Goal: Communication & Community: Ask a question

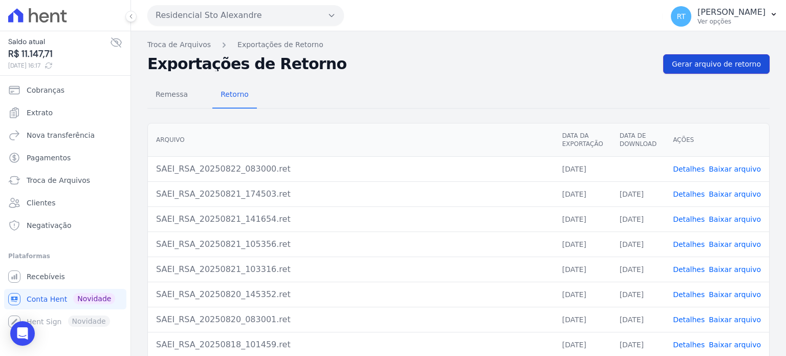
click at [716, 63] on span "Gerar arquivo de retorno" at bounding box center [716, 64] width 89 height 10
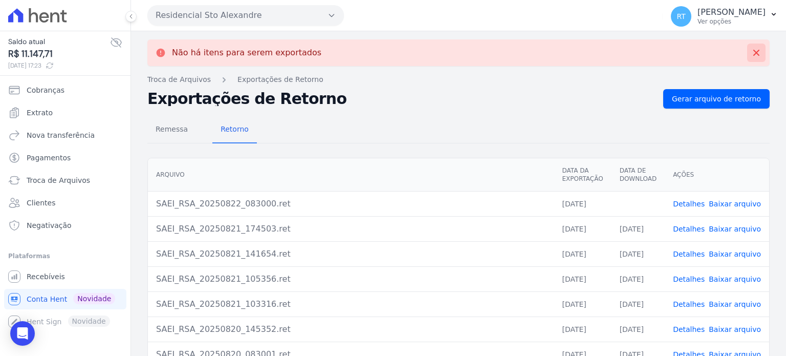
click at [751, 51] on icon at bounding box center [756, 53] width 10 height 10
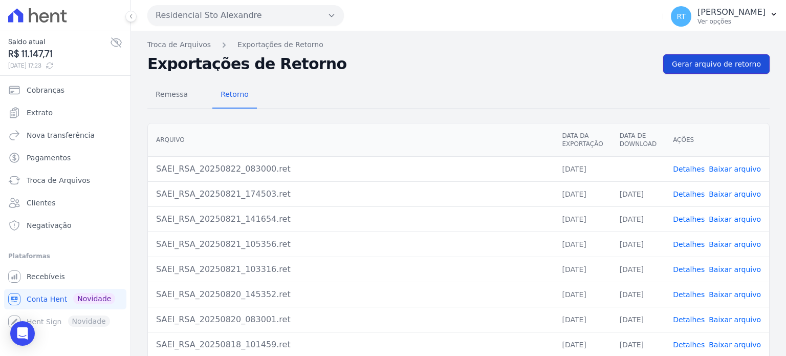
click at [726, 64] on span "Gerar arquivo de retorno" at bounding box center [716, 64] width 89 height 10
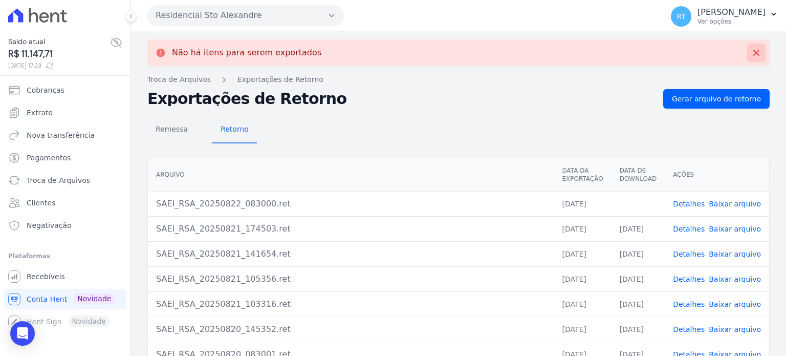
click at [751, 54] on icon at bounding box center [756, 53] width 10 height 10
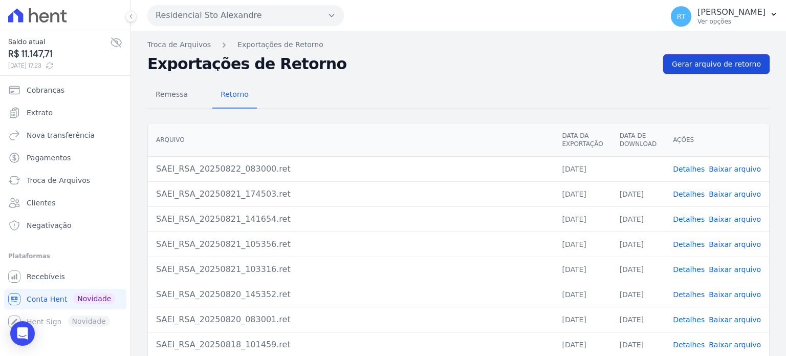
click at [712, 66] on span "Gerar arquivo de retorno" at bounding box center [716, 64] width 89 height 10
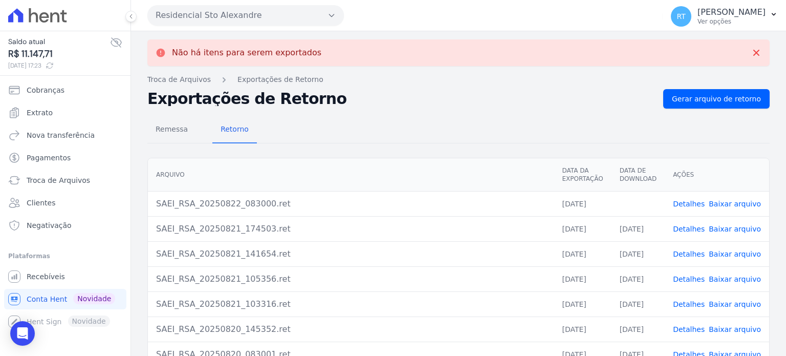
click at [734, 200] on link "Baixar arquivo" at bounding box center [735, 204] width 52 height 8
click at [751, 55] on icon at bounding box center [756, 53] width 10 height 10
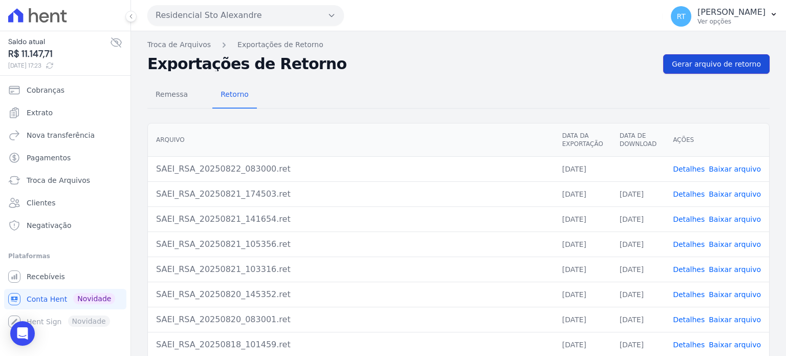
click at [723, 65] on span "Gerar arquivo de retorno" at bounding box center [716, 64] width 89 height 10
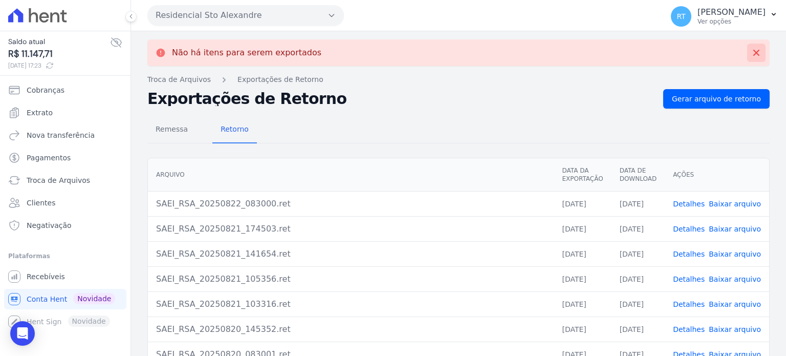
click at [753, 50] on icon at bounding box center [756, 53] width 6 height 6
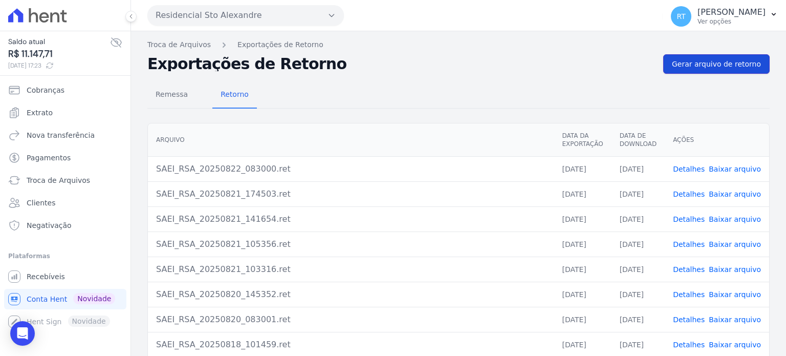
click at [727, 63] on span "Gerar arquivo de retorno" at bounding box center [716, 64] width 89 height 10
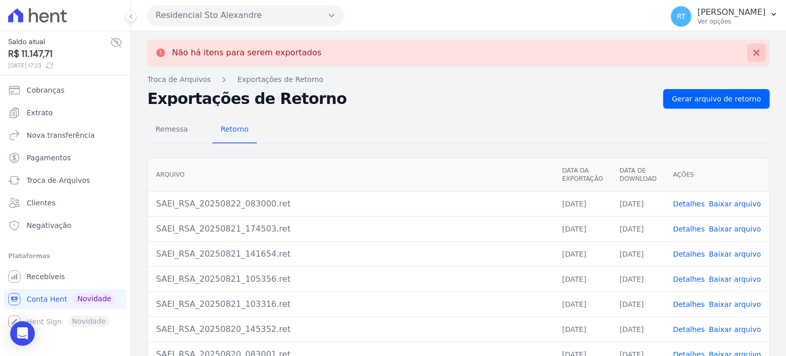
click at [751, 53] on icon at bounding box center [756, 53] width 10 height 10
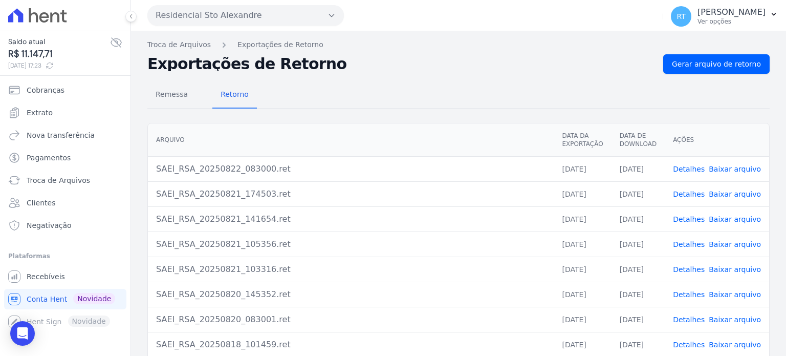
click at [725, 167] on link "Baixar arquivo" at bounding box center [735, 169] width 52 height 8
click at [725, 65] on span "Gerar arquivo de retorno" at bounding box center [716, 64] width 89 height 10
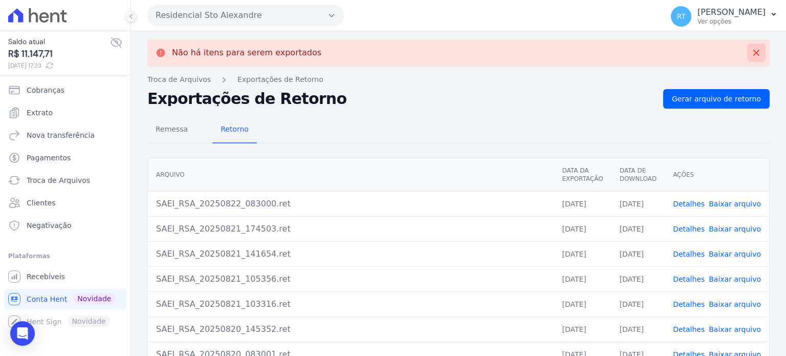
click at [751, 54] on icon at bounding box center [756, 53] width 10 height 10
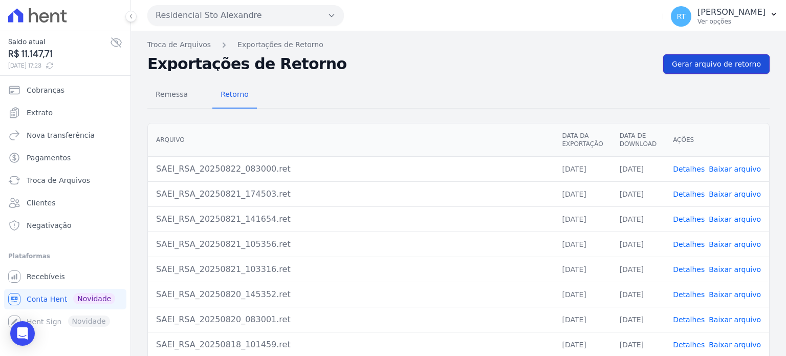
click at [735, 63] on span "Gerar arquivo de retorno" at bounding box center [716, 64] width 89 height 10
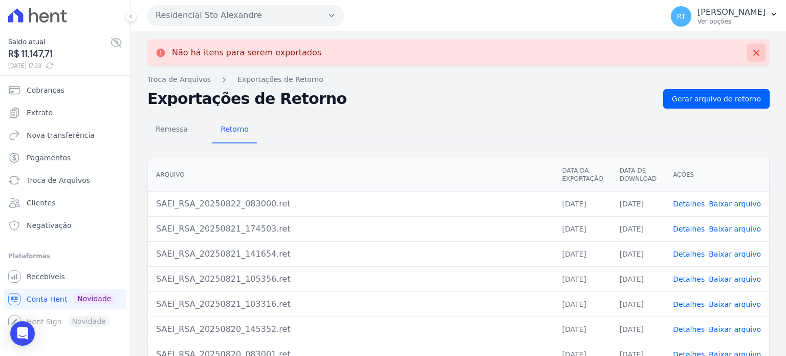
click at [753, 51] on icon at bounding box center [756, 53] width 6 height 6
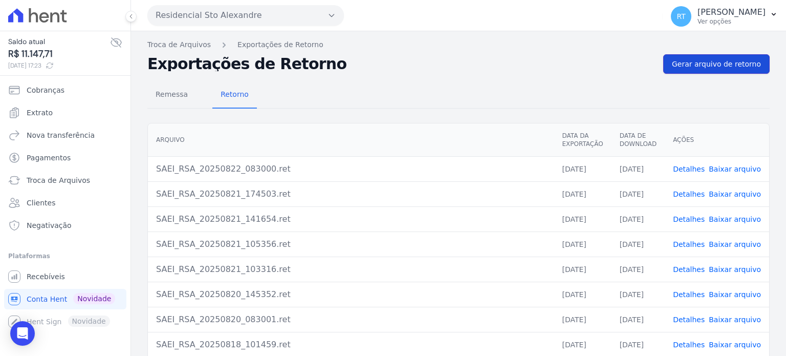
click at [729, 62] on span "Gerar arquivo de retorno" at bounding box center [716, 64] width 89 height 10
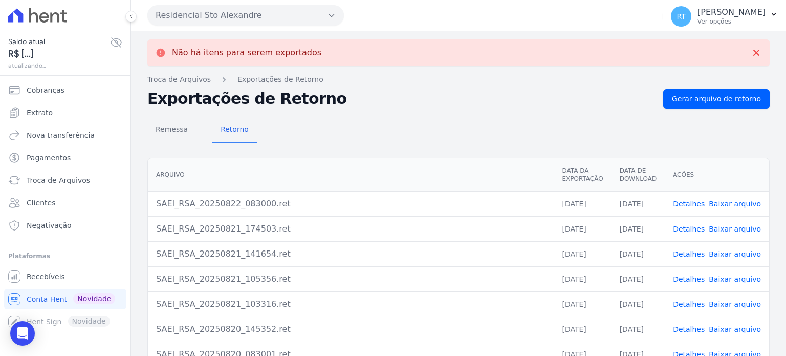
drag, startPoint x: 570, startPoint y: 82, endPoint x: 573, endPoint y: 89, distance: 7.3
click at [570, 82] on nav "Troca de Arquivos Exportações de Retorno" at bounding box center [458, 79] width 622 height 11
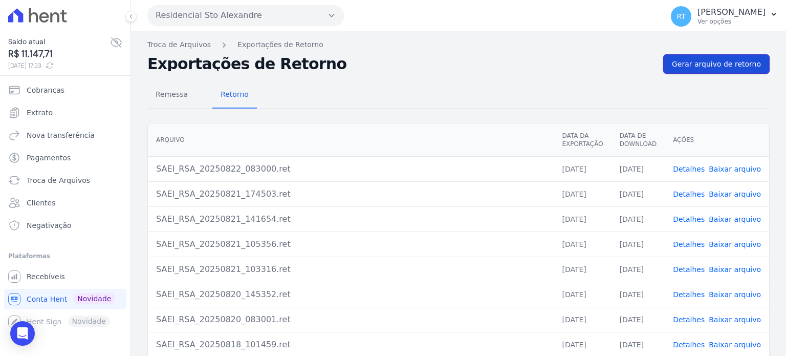
click at [708, 64] on span "Gerar arquivo de retorno" at bounding box center [716, 64] width 89 height 10
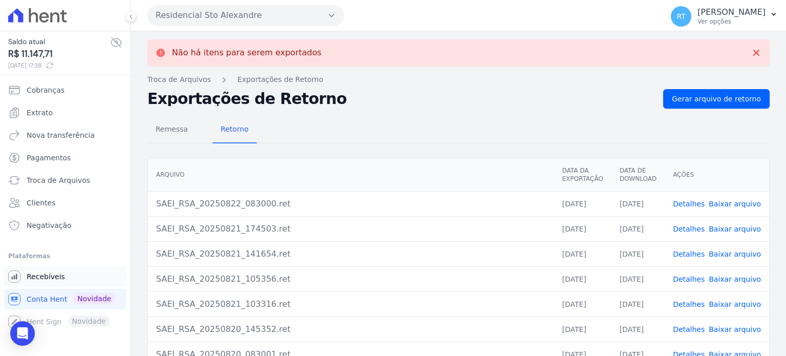
click at [57, 273] on span "Recebíveis" at bounding box center [46, 276] width 38 height 10
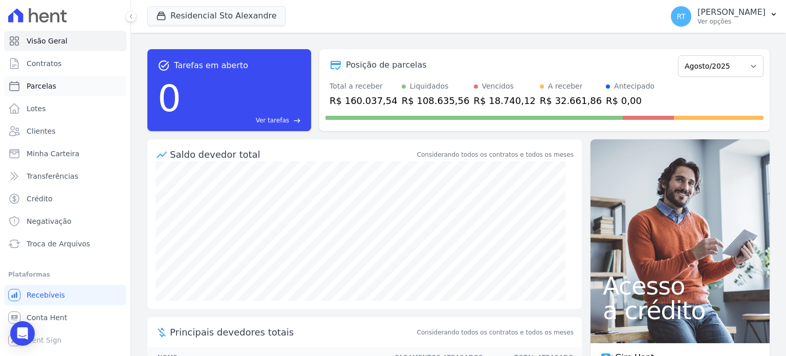
click at [49, 91] on span "Parcelas" at bounding box center [42, 86] width 30 height 10
select select
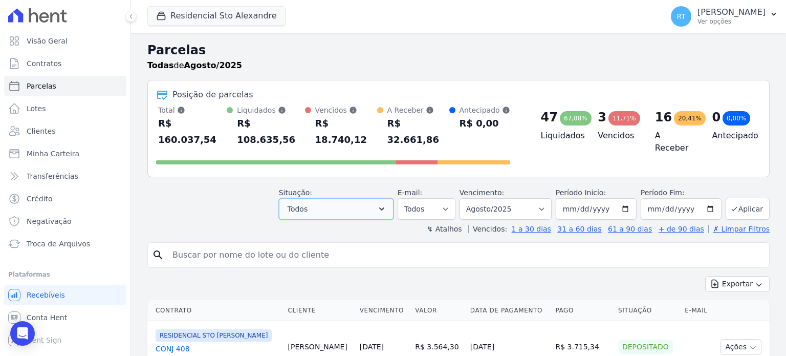
click at [387, 204] on icon "button" at bounding box center [382, 209] width 10 height 10
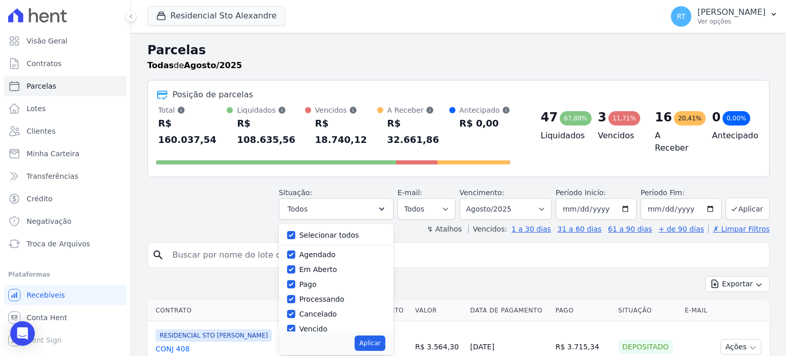
click at [340, 231] on label "Selecionar todos" at bounding box center [329, 235] width 60 height 8
click at [295, 231] on input "Selecionar todos" at bounding box center [291, 235] width 8 height 8
checkbox input "false"
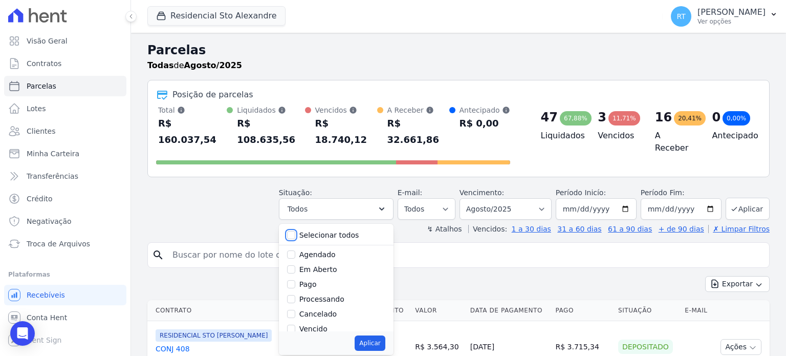
checkbox input "false"
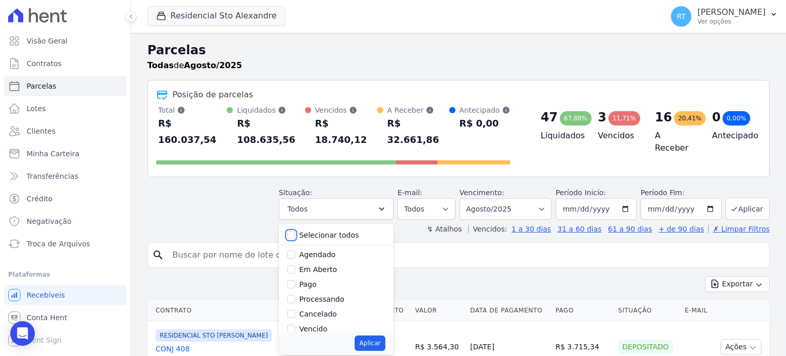
checkbox input "false"
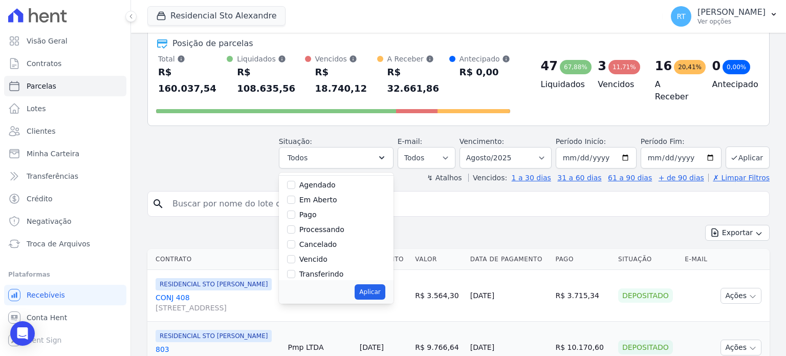
scroll to position [17, 0]
click at [336, 253] on div "Vencido" at bounding box center [336, 260] width 98 height 15
click at [318, 256] on label "Vencido" at bounding box center [313, 260] width 28 height 8
click at [295, 256] on input "Vencido" at bounding box center [291, 260] width 8 height 8
checkbox input "true"
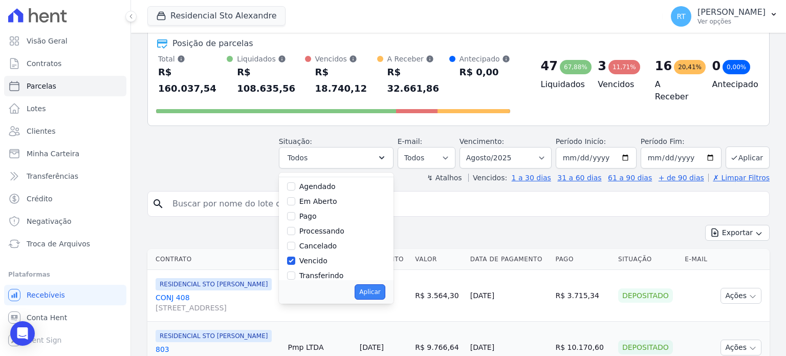
click at [383, 284] on button "Aplicar" at bounding box center [370, 291] width 30 height 15
select select "overdue"
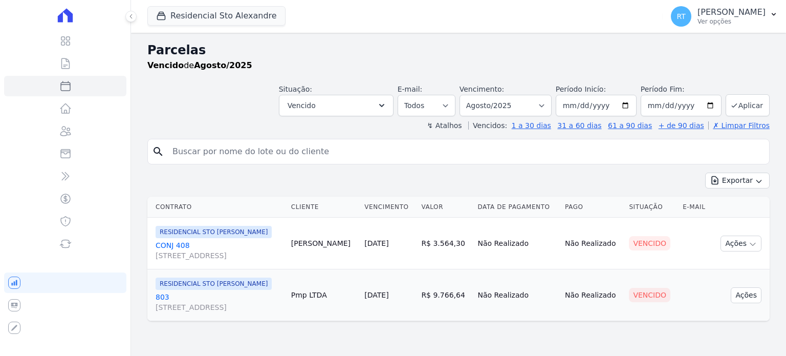
select select
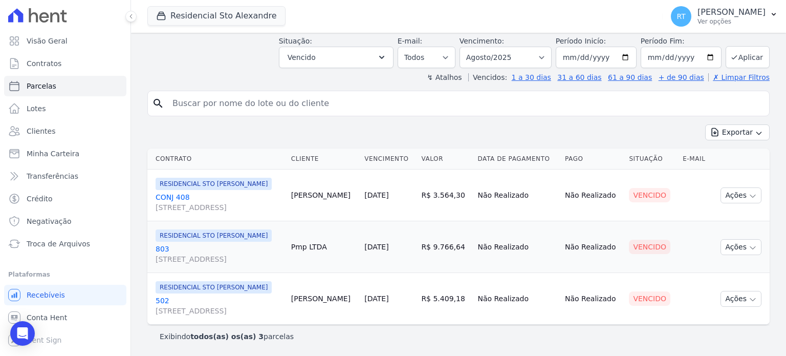
scroll to position [86, 0]
drag, startPoint x: 759, startPoint y: 178, endPoint x: 148, endPoint y: 155, distance: 611.4
click at [148, 169] on tr "RESIDENCIAL STO ALEXANDRE CONJ 408 Rua Santo Alexandre, 20, ANEXO 26/32, Vila G…" at bounding box center [458, 195] width 622 height 52
click at [774, 149] on div "Contrato Cliente Vencimento Valor Data de Pagamento Pago Situação E-mail RESIDE…" at bounding box center [458, 236] width 655 height 184
click at [384, 93] on input "search" at bounding box center [465, 103] width 599 height 20
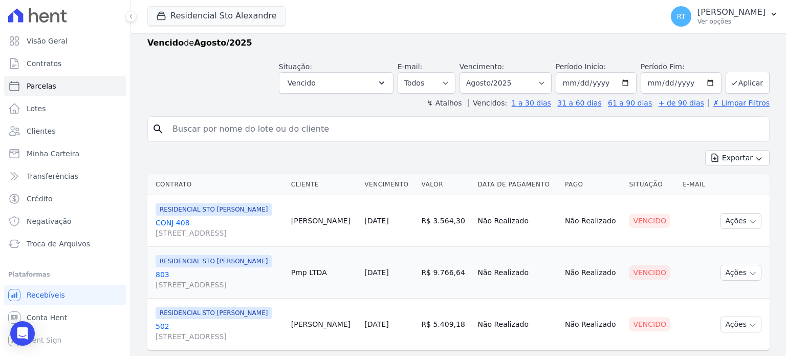
scroll to position [0, 0]
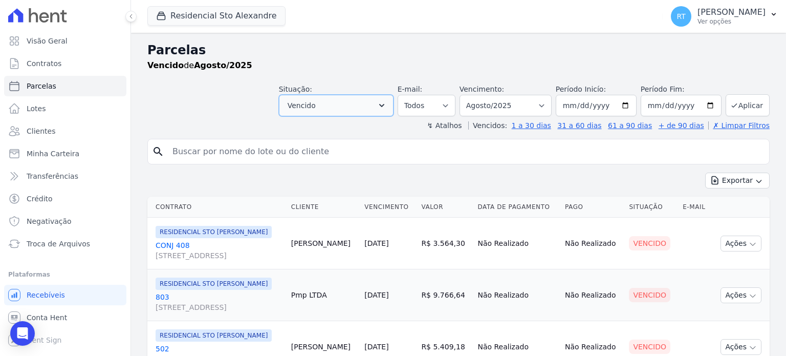
click at [387, 102] on icon "button" at bounding box center [382, 105] width 10 height 10
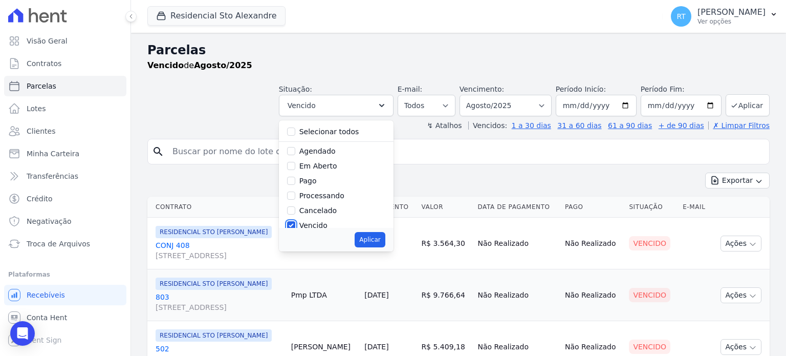
click at [295, 223] on input "Vencido" at bounding box center [291, 225] width 8 height 8
checkbox input "false"
click at [545, 102] on select "Filtrar por período ──────── Todos os meses Março/2020 Abril/2020 Maio/2020 Jun…" at bounding box center [505, 105] width 92 height 21
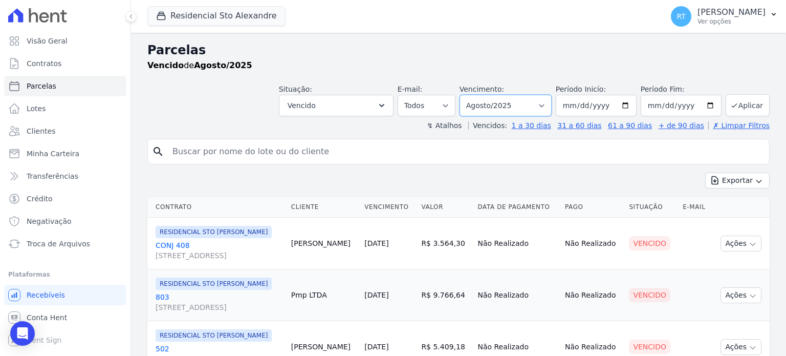
select select "09/2025"
click at [468, 95] on select "Filtrar por período ──────── Todos os meses Março/2020 Abril/2020 Maio/2020 Jun…" at bounding box center [505, 105] width 92 height 21
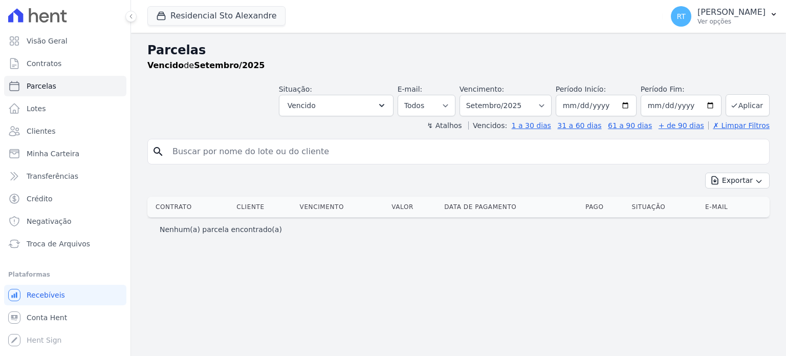
select select
click at [387, 104] on icon "button" at bounding box center [382, 105] width 10 height 10
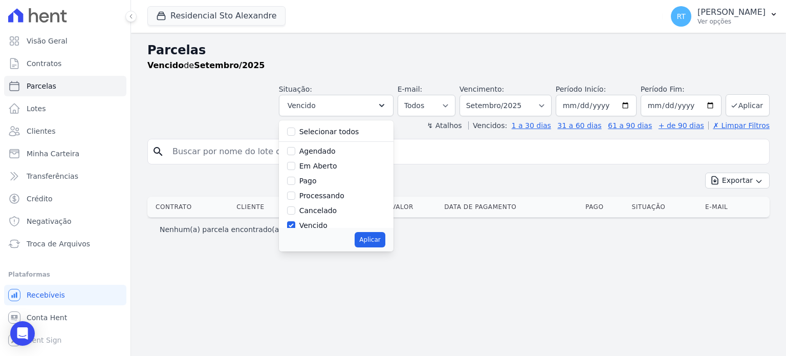
click at [323, 224] on label "Vencido" at bounding box center [313, 225] width 28 height 8
click at [295, 224] on input "Vencido" at bounding box center [291, 225] width 8 height 8
checkbox input "false"
click at [313, 151] on div "Agendado" at bounding box center [336, 150] width 98 height 15
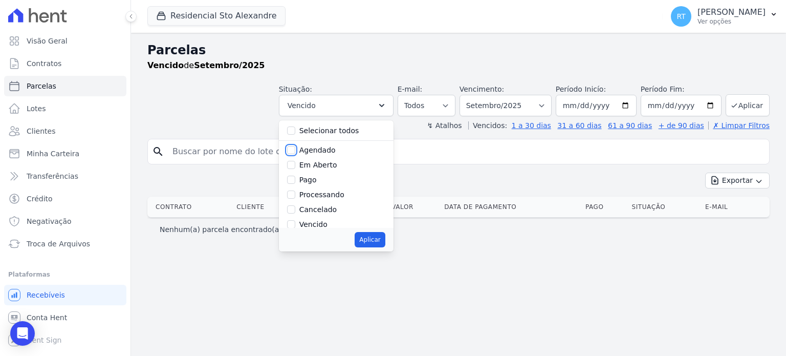
click at [295, 150] on input "Agendado" at bounding box center [291, 150] width 8 height 8
checkbox input "true"
click at [385, 236] on button "Aplicar" at bounding box center [370, 239] width 30 height 15
select select "scheduled"
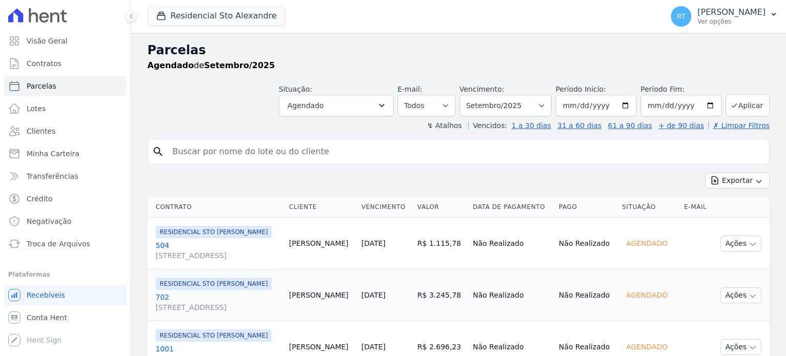
select select
click at [387, 104] on icon "button" at bounding box center [382, 105] width 10 height 10
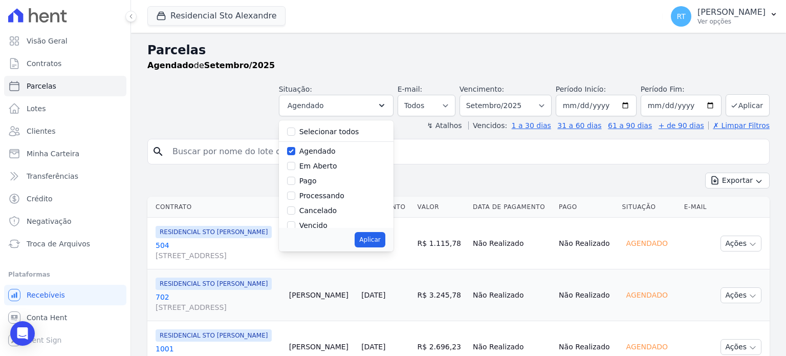
click at [451, 170] on div "search Exportar Exportar PDF Exportar CSV Contrato Cliente Vencimento Valor Dat…" at bounding box center [458, 293] width 622 height 309
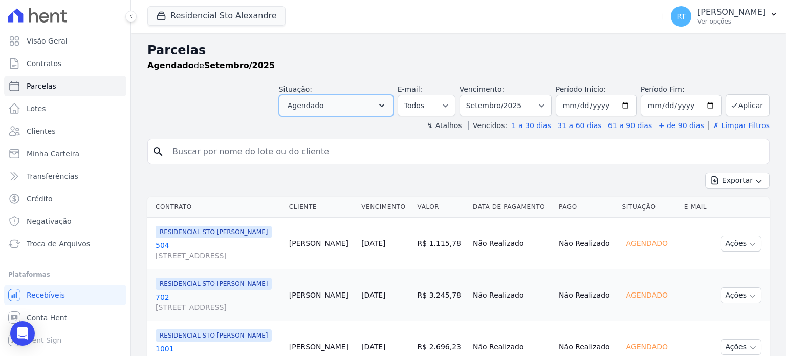
click at [384, 105] on icon "button" at bounding box center [381, 105] width 5 height 3
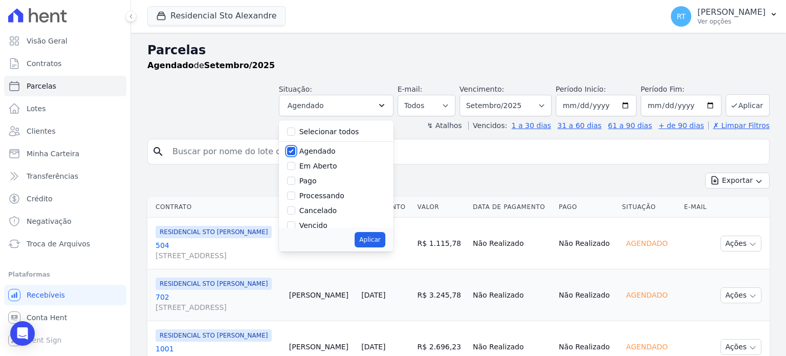
click at [295, 148] on input "Agendado" at bounding box center [291, 151] width 8 height 8
checkbox input "false"
click at [307, 162] on div "Em Aberto" at bounding box center [336, 166] width 98 height 15
click at [295, 163] on input "Em Aberto" at bounding box center [291, 166] width 8 height 8
checkbox input "true"
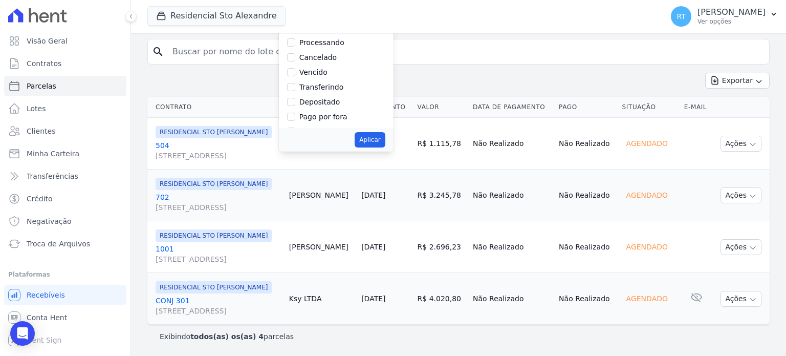
scroll to position [68, 0]
click at [376, 133] on button "Aplicar" at bounding box center [370, 139] width 30 height 15
select select "pending"
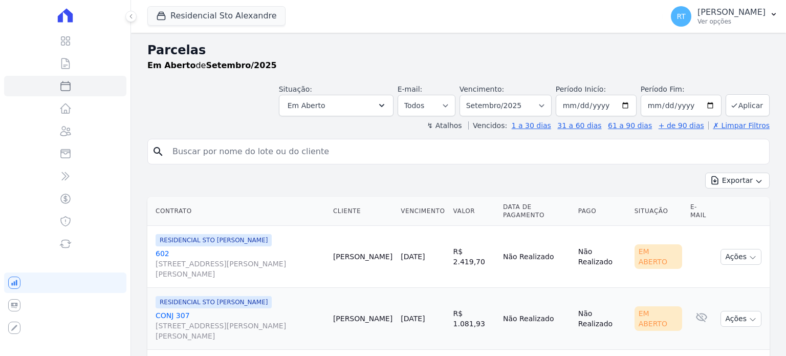
select select
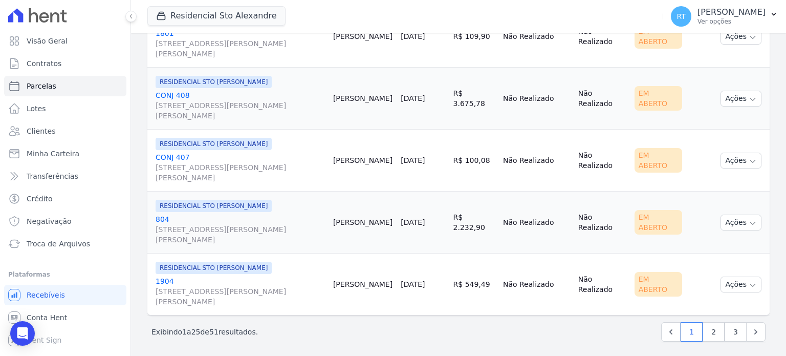
scroll to position [1459, 0]
click at [710, 329] on link "2" at bounding box center [714, 330] width 22 height 19
select select
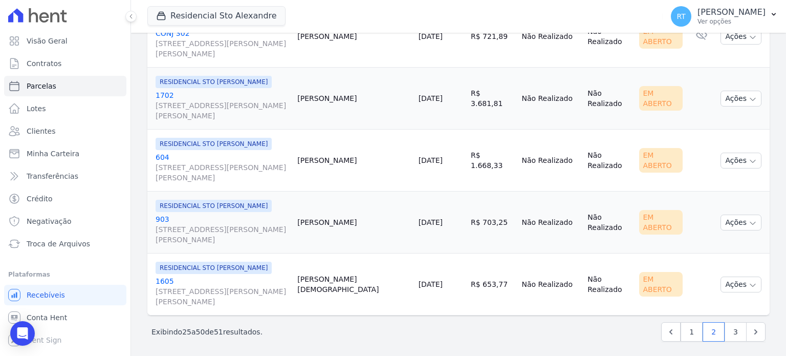
scroll to position [1459, 0]
click at [725, 325] on link "3" at bounding box center [736, 330] width 22 height 19
select select
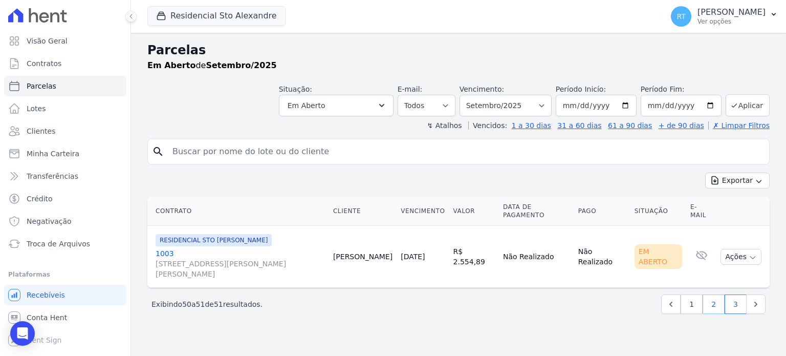
click at [712, 294] on link "2" at bounding box center [714, 303] width 22 height 19
select select
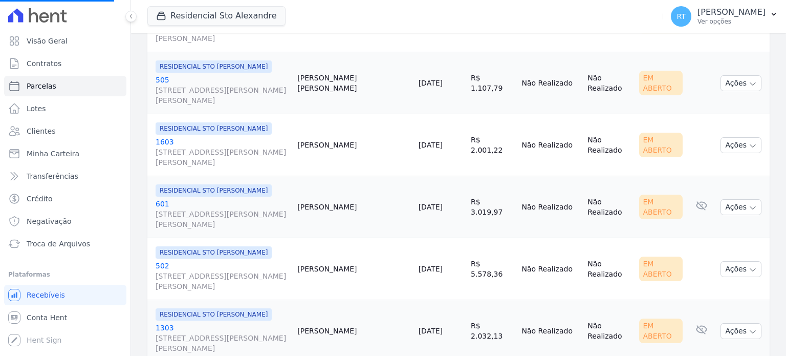
scroll to position [358, 0]
select select
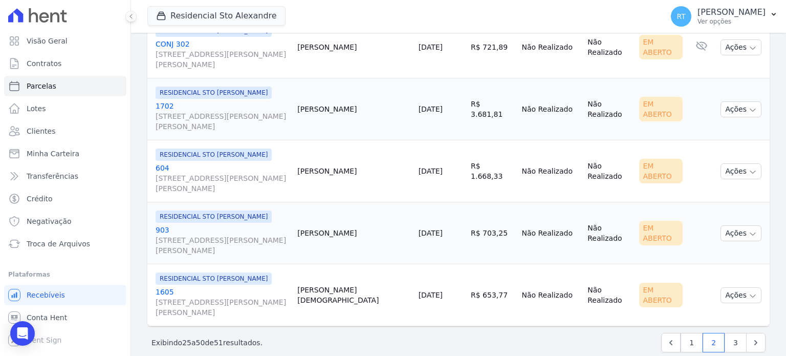
scroll to position [1459, 0]
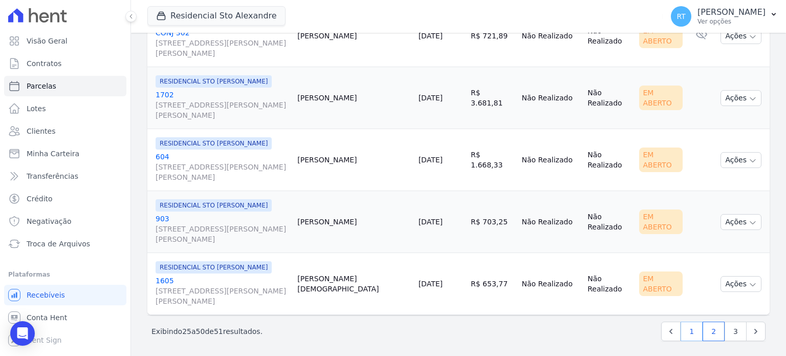
click at [684, 327] on link "1" at bounding box center [692, 330] width 22 height 19
select select
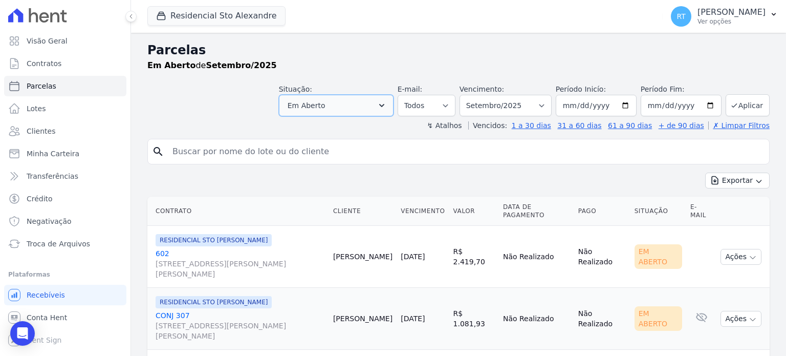
click at [387, 101] on icon "button" at bounding box center [382, 105] width 10 height 10
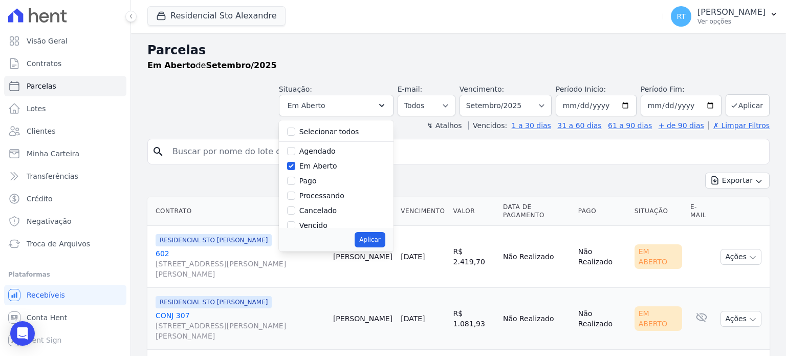
click at [329, 130] on label "Selecionar todos" at bounding box center [329, 131] width 60 height 8
click at [295, 130] on input "Selecionar todos" at bounding box center [291, 131] width 8 height 8
checkbox input "true"
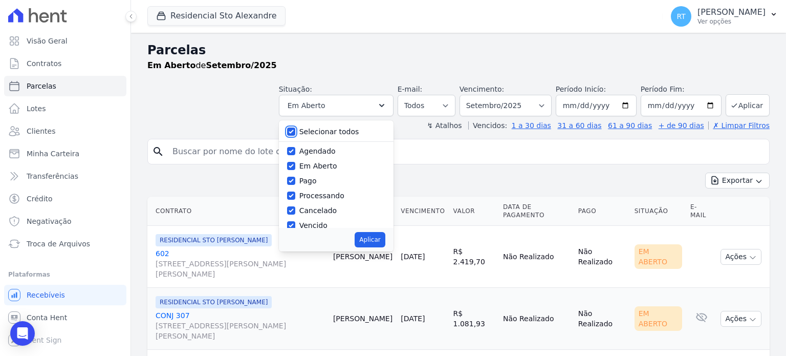
checkbox input "true"
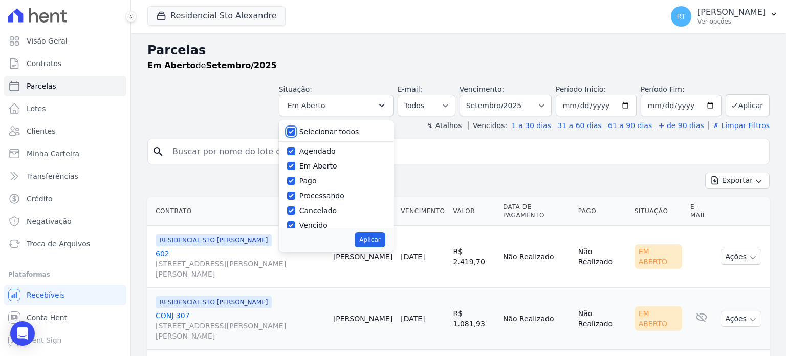
checkbox input "true"
click at [373, 237] on button "Aplicar" at bounding box center [370, 239] width 30 height 15
select select "scheduled"
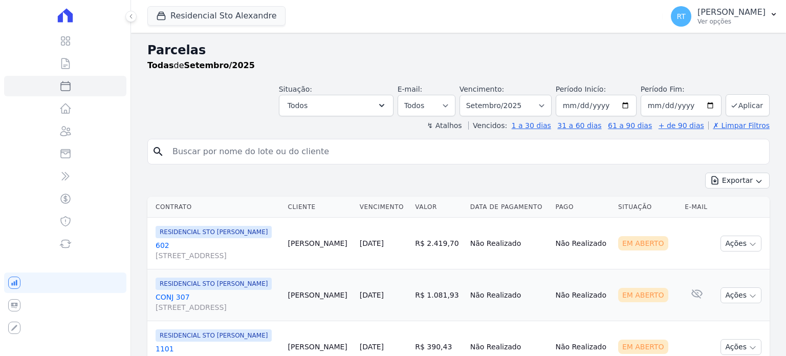
select select
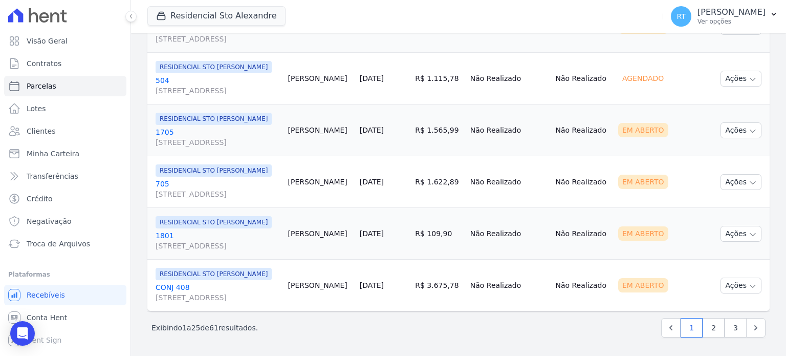
scroll to position [1459, 0]
click at [708, 329] on link "2" at bounding box center [714, 327] width 22 height 19
select select
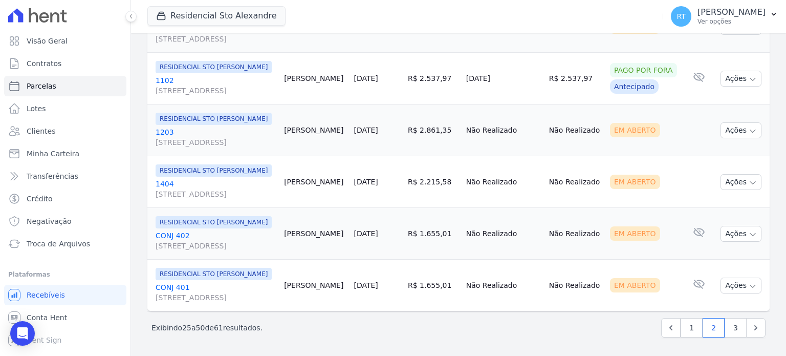
scroll to position [1459, 0]
click at [728, 327] on link "3" at bounding box center [736, 327] width 22 height 19
select select
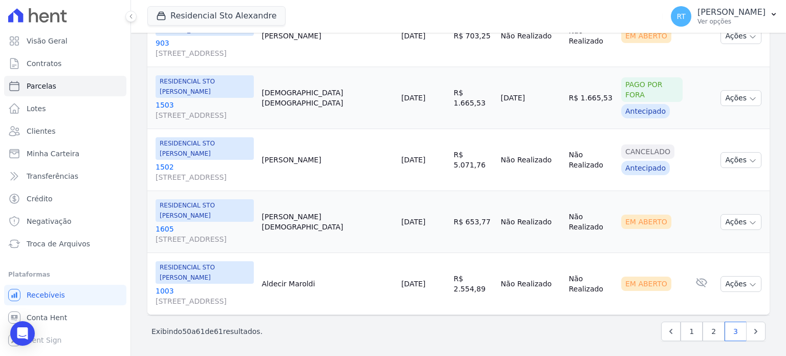
scroll to position [594, 0]
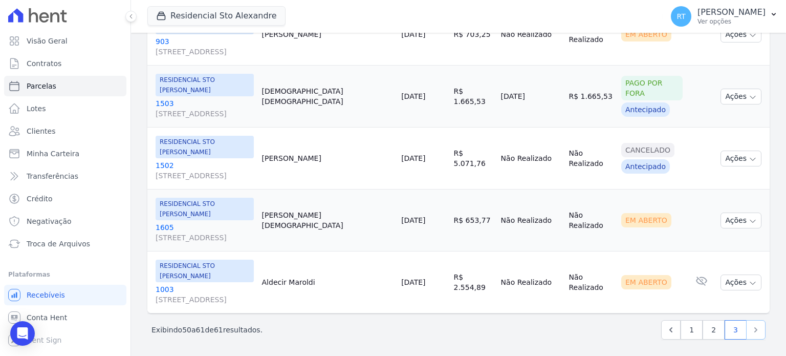
click at [751, 327] on icon "Next" at bounding box center [756, 329] width 10 height 10
select select
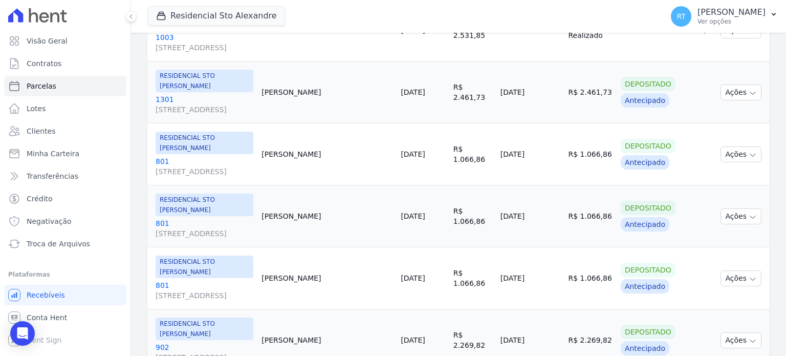
scroll to position [1113, 0]
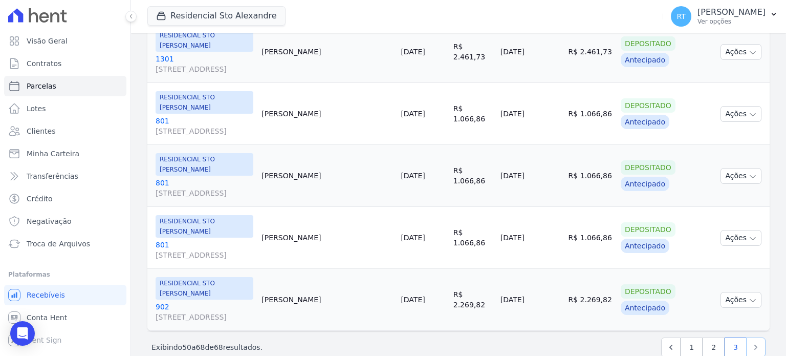
click at [751, 342] on icon "Next" at bounding box center [756, 347] width 10 height 10
select select
click at [751, 342] on icon "Next" at bounding box center [756, 347] width 10 height 10
select select
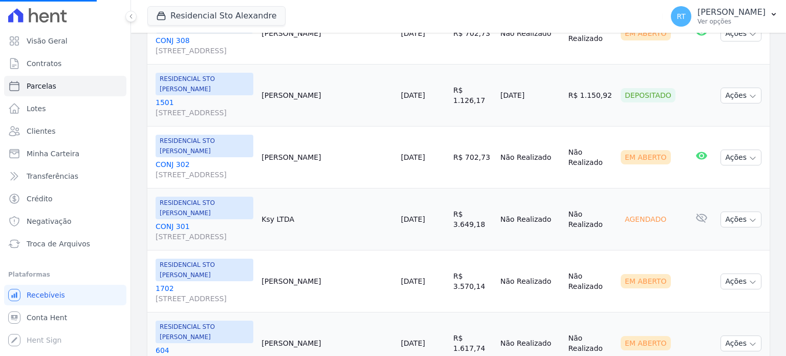
scroll to position [512, 0]
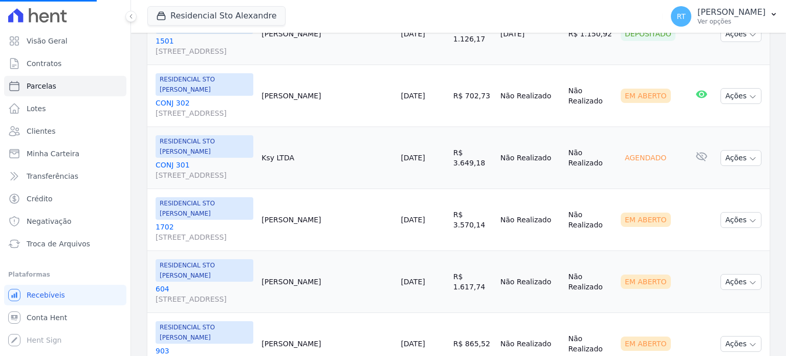
select select
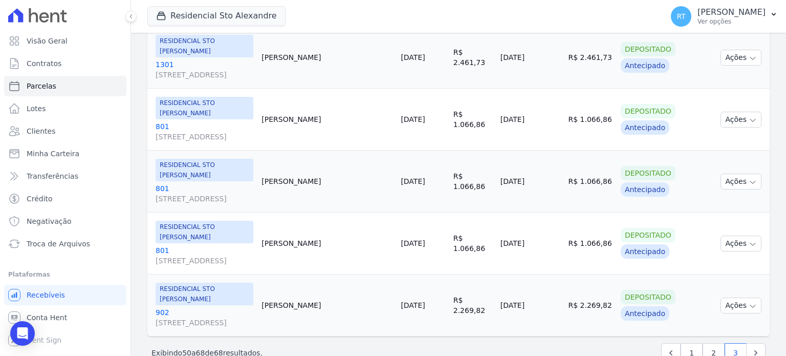
scroll to position [1113, 0]
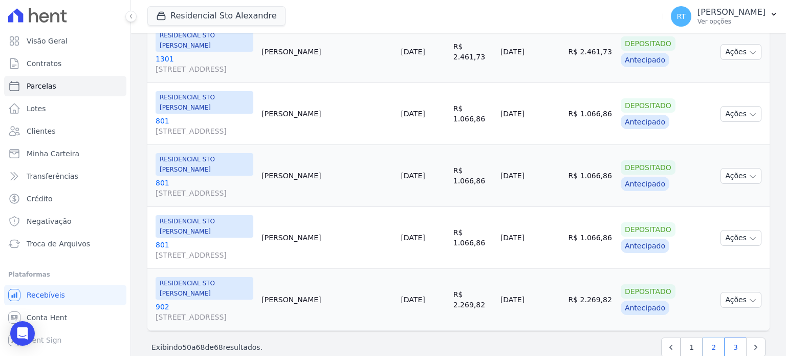
click at [704, 337] on link "2" at bounding box center [714, 346] width 22 height 19
select select
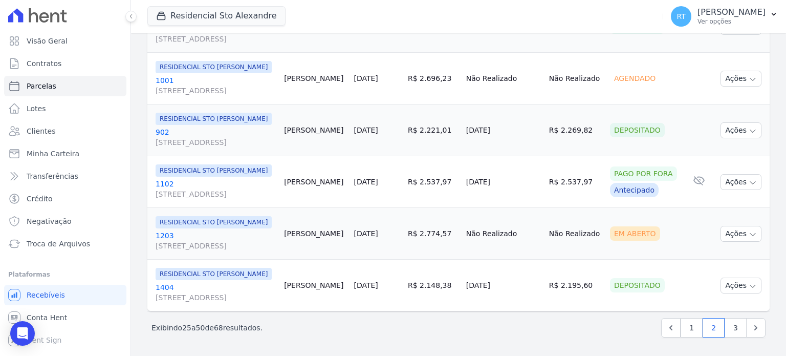
scroll to position [1545, 0]
click at [687, 323] on link "1" at bounding box center [692, 327] width 22 height 19
select select
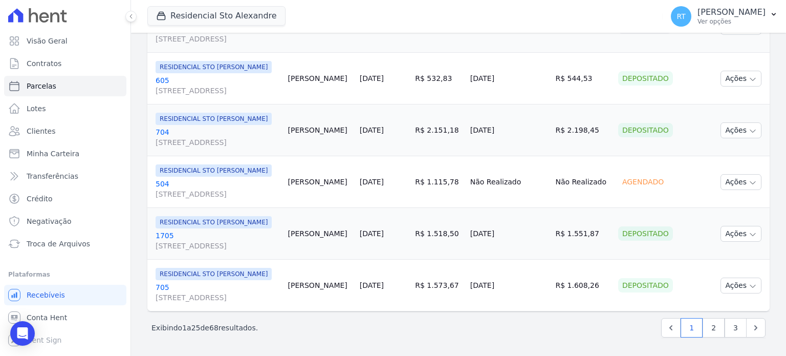
scroll to position [1545, 0]
click at [709, 329] on link "2" at bounding box center [714, 327] width 22 height 19
select select
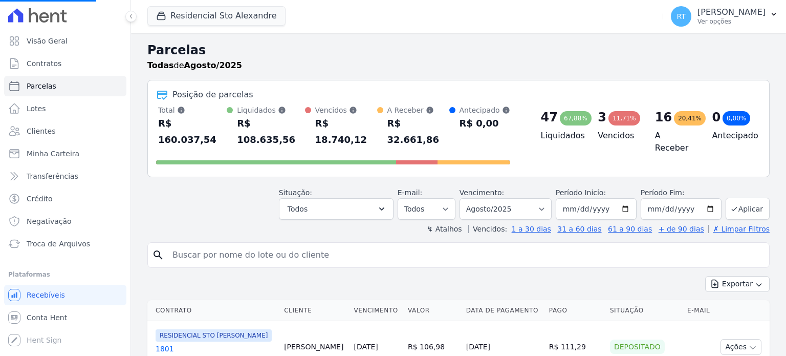
select select
click at [26, 333] on icon "Open Intercom Messenger" at bounding box center [22, 332] width 12 height 13
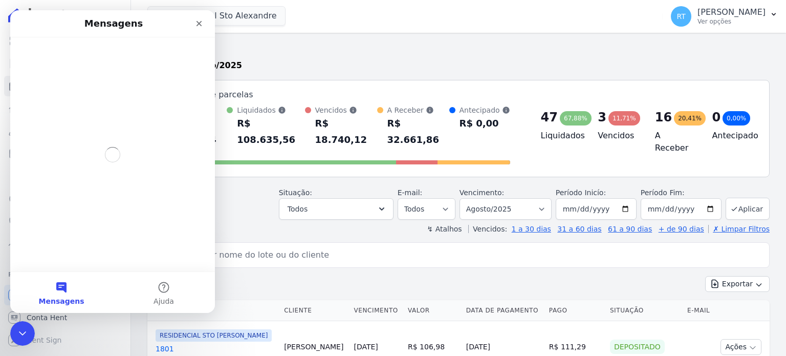
click at [64, 288] on button "Mensagens" at bounding box center [61, 292] width 102 height 41
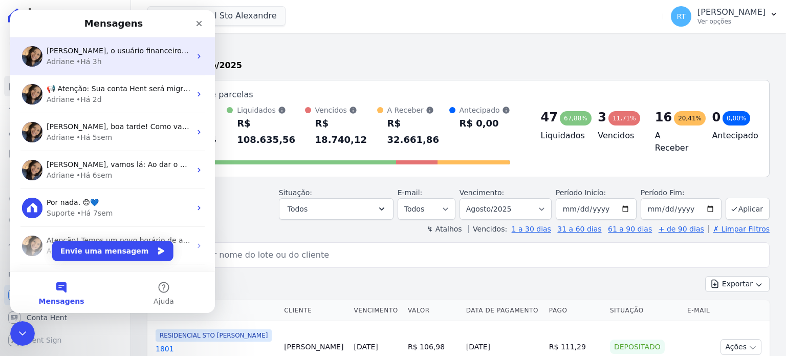
click at [160, 57] on div "Adriane • Há 3h" at bounding box center [119, 61] width 144 height 11
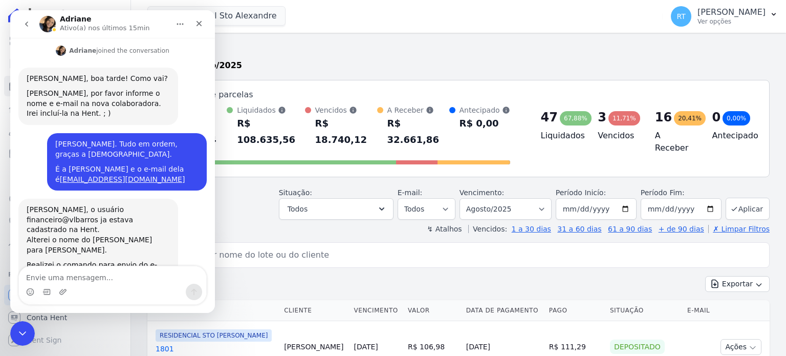
scroll to position [169, 0]
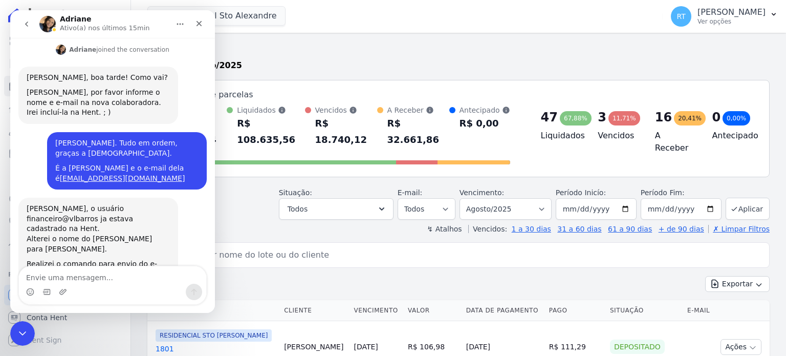
click at [125, 274] on textarea "Envie uma mensagem..." at bounding box center [112, 274] width 187 height 17
type textarea "G"
type textarea "Perfeito, [PERSON_NAME]. Tks !"
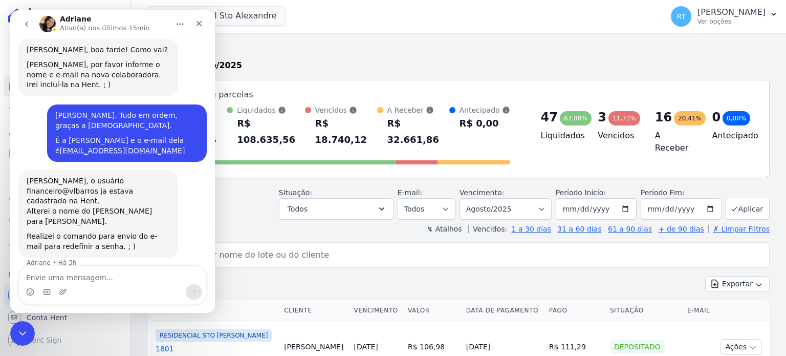
scroll to position [200, 0]
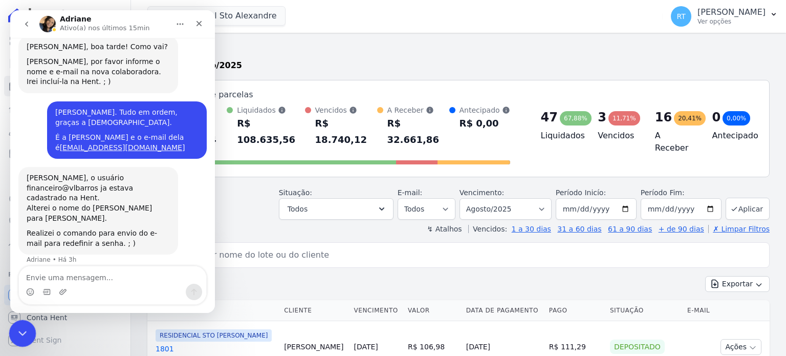
click at [18, 328] on icon "Encerramento do Messenger da Intercom" at bounding box center [21, 331] width 12 height 12
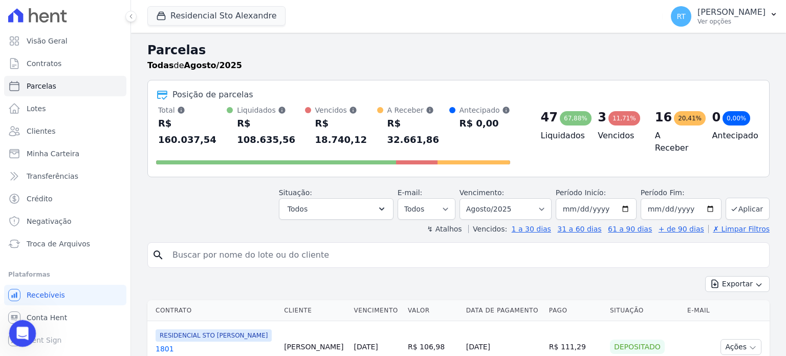
scroll to position [199, 0]
click at [23, 330] on icon "Abertura do Messenger da Intercom" at bounding box center [21, 331] width 17 height 17
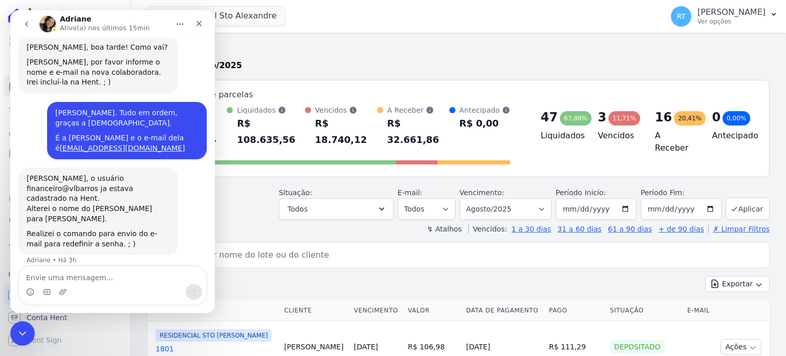
click at [121, 276] on textarea "Envie uma mensagem..." at bounding box center [112, 274] width 187 height 17
type textarea "M"
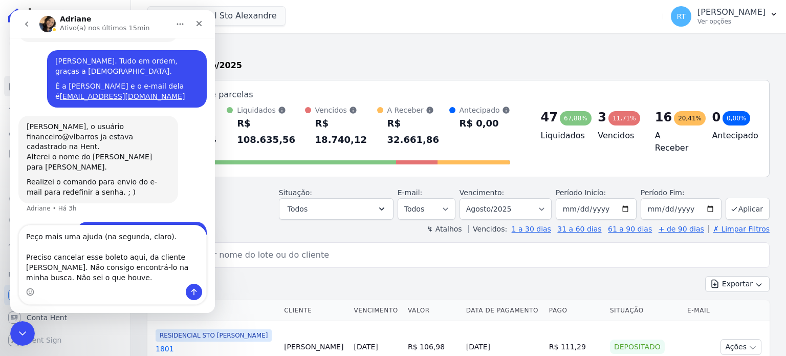
scroll to position [261, 0]
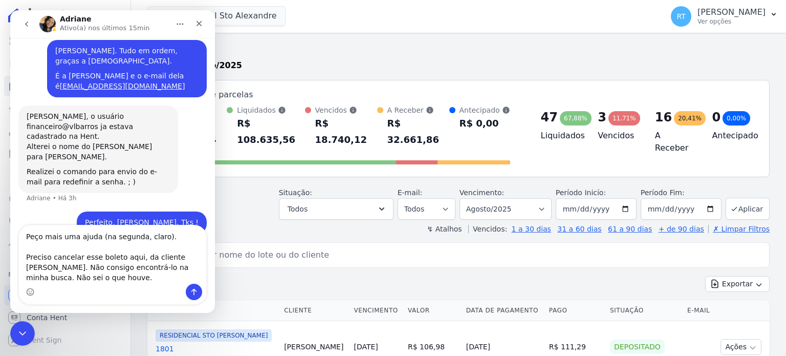
click at [83, 277] on textarea "Peço mais uma ajuda (na segunda, claro). Preciso cancelar esse boleto aqui, da …" at bounding box center [112, 254] width 187 height 58
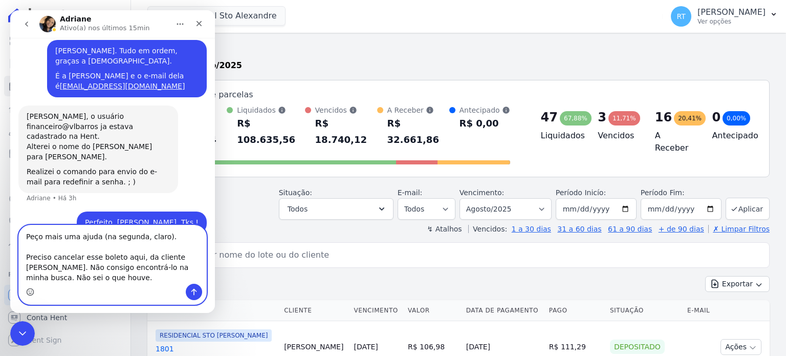
click at [31, 292] on icon "Selecionador de Emoji" at bounding box center [30, 292] width 8 height 8
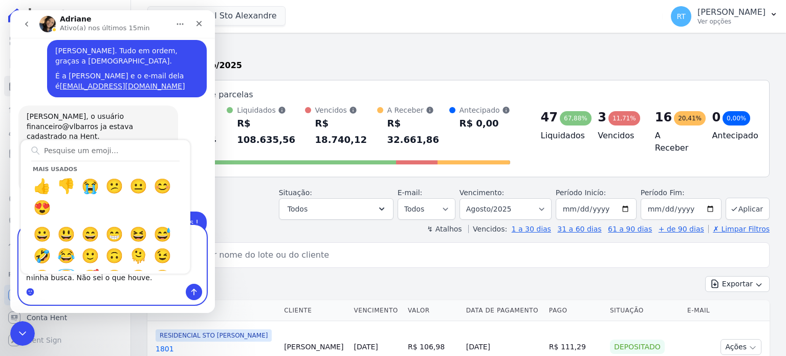
click at [194, 252] on textarea "Peço mais uma ajuda (na segunda, claro). Preciso cancelar esse boleto aqui, da …" at bounding box center [112, 254] width 187 height 58
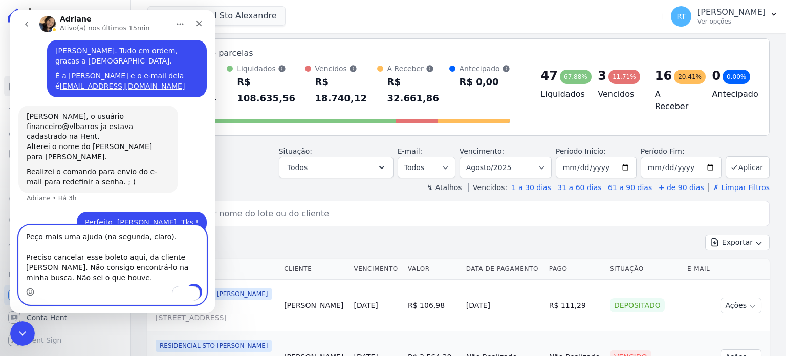
scroll to position [0, 0]
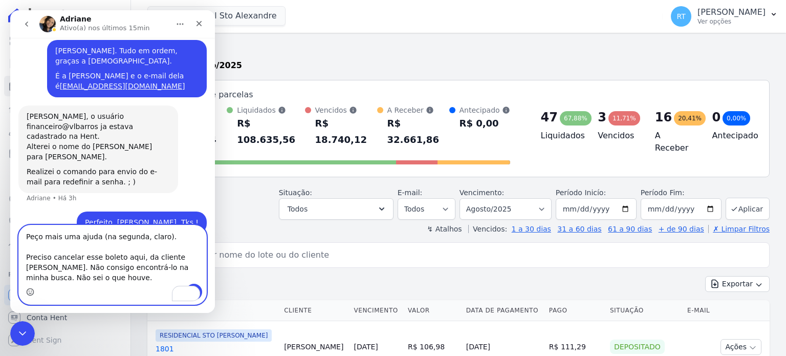
click at [133, 254] on textarea "Peço mais uma ajuda (na segunda, claro). Preciso cancelar esse boleto aqui, da …" at bounding box center [112, 254] width 187 height 58
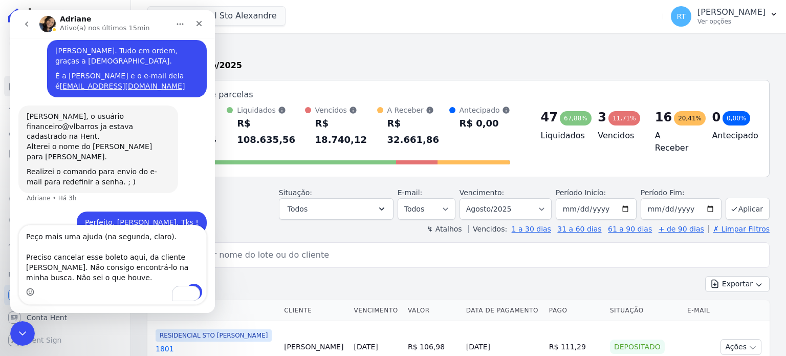
click at [181, 25] on icon "Início" at bounding box center [180, 24] width 8 height 8
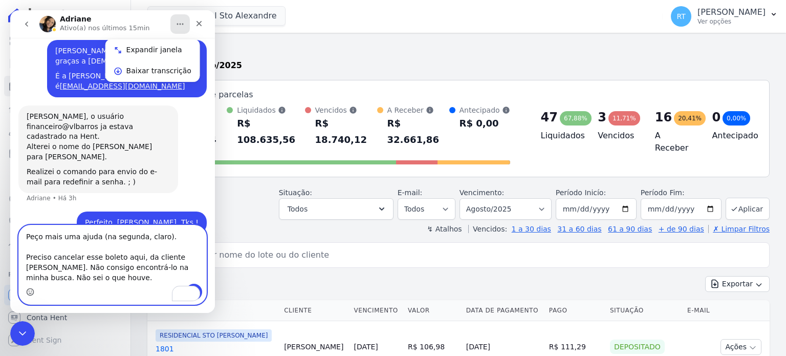
click at [101, 279] on textarea "Peço mais uma ajuda (na segunda, claro). Preciso cancelar esse boleto aqui, da …" at bounding box center [112, 254] width 187 height 58
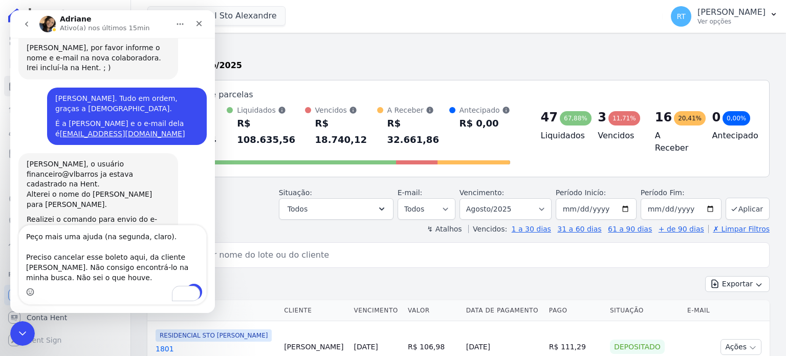
scroll to position [260, 0]
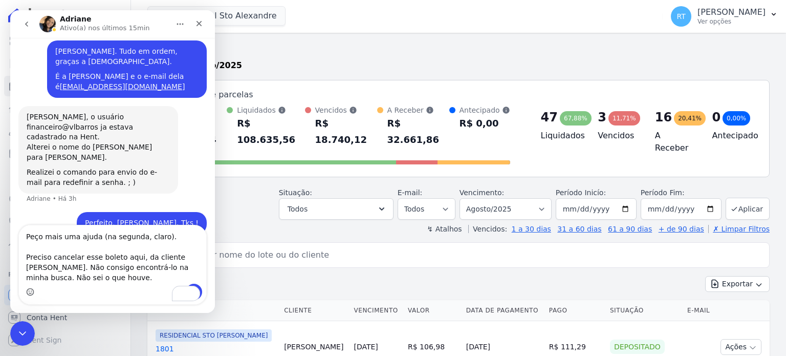
drag, startPoint x: 211, startPoint y: 187, endPoint x: 229, endPoint y: 229, distance: 45.8
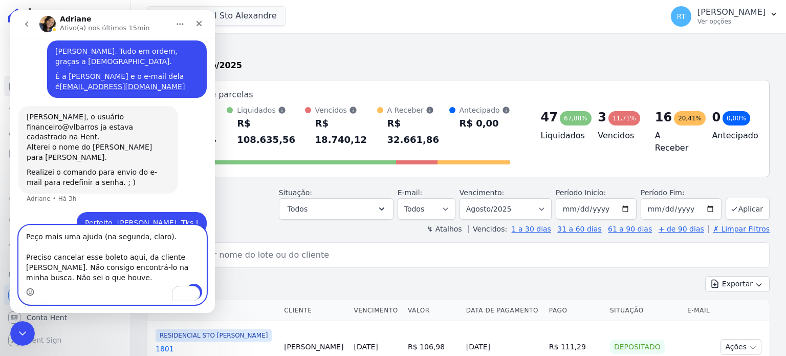
click at [135, 262] on textarea "Peço mais uma ajuda (na segunda, claro). Preciso cancelar esse boleto aqui, da …" at bounding box center [112, 254] width 187 height 58
click at [119, 276] on textarea "Peço mais uma ajuda (na segunda, claro). Preciso cancelar esse boleto aqui, da …" at bounding box center [112, 254] width 187 height 58
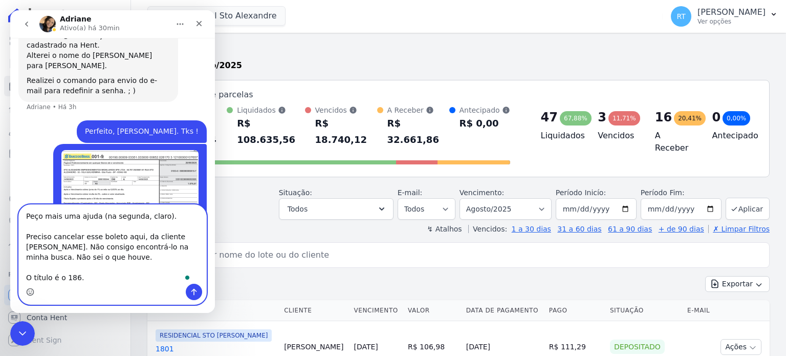
scroll to position [17, 0]
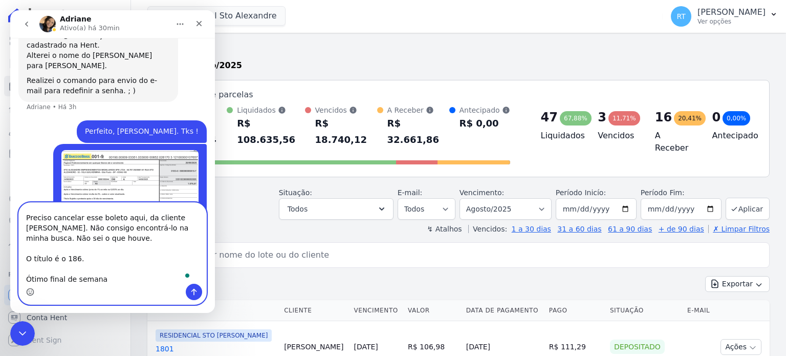
type textarea "Peço mais uma ajuda (na segunda, claro). Preciso cancelar esse boleto aqui, da …"
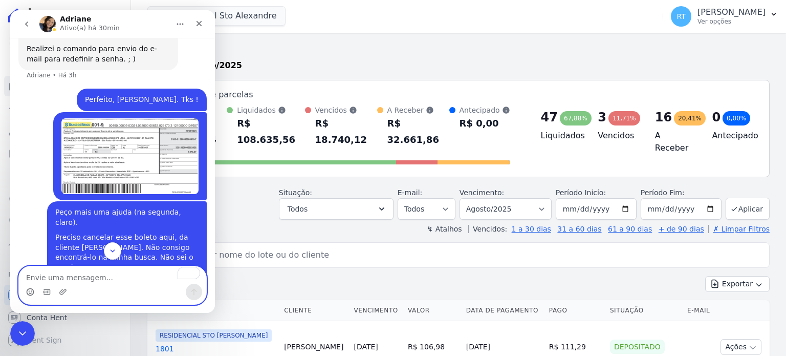
scroll to position [387, 0]
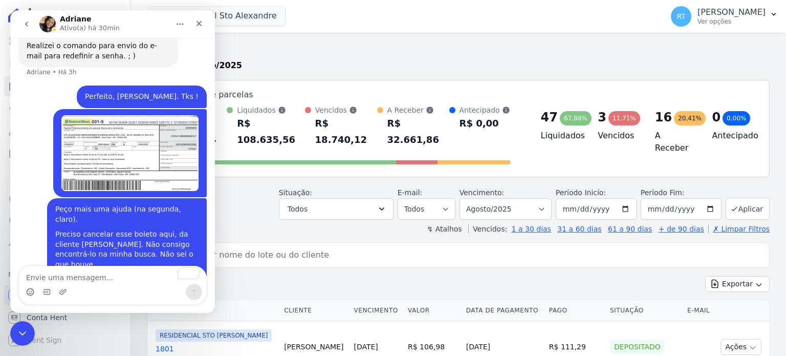
click at [142, 115] on img "Ronaldo diz…" at bounding box center [129, 153] width 137 height 76
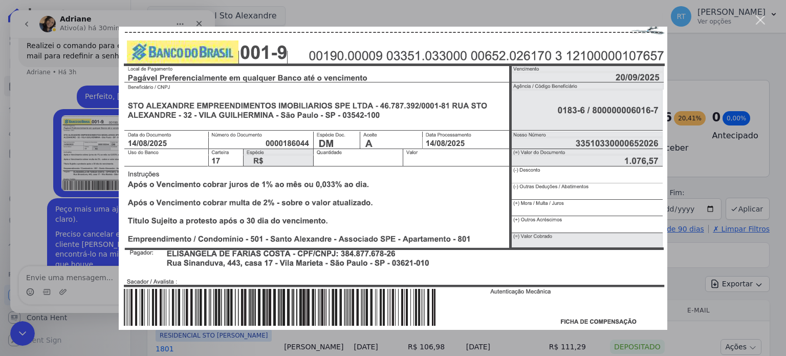
scroll to position [0, 0]
click at [759, 20] on div "Fechar" at bounding box center [761, 20] width 10 height 10
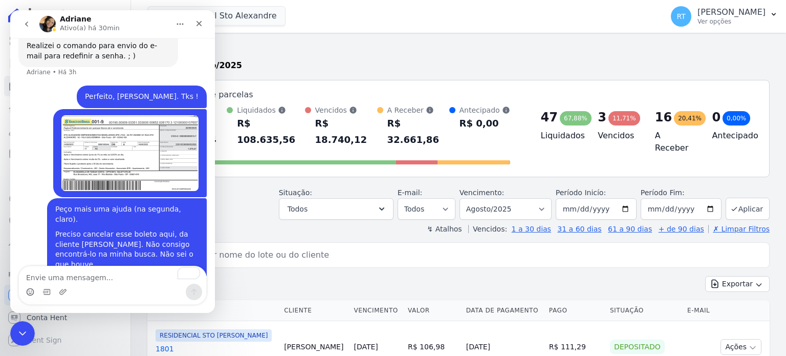
click at [391, 61] on div "Todas de Agosto/2025" at bounding box center [458, 65] width 622 height 12
click at [200, 26] on icon "Fechar" at bounding box center [199, 23] width 8 height 8
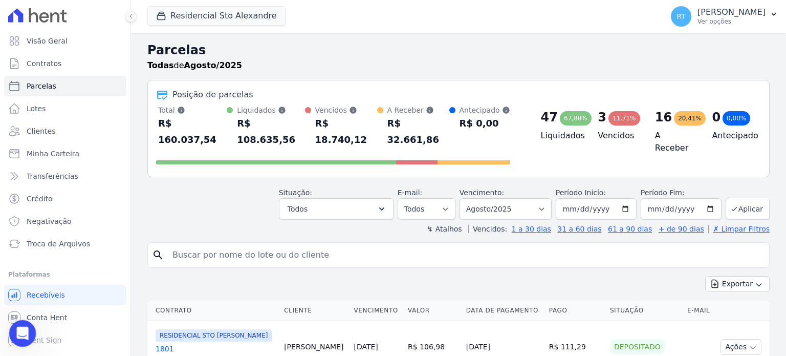
click at [18, 331] on icon "Abertura do Messenger da Intercom" at bounding box center [21, 331] width 17 height 17
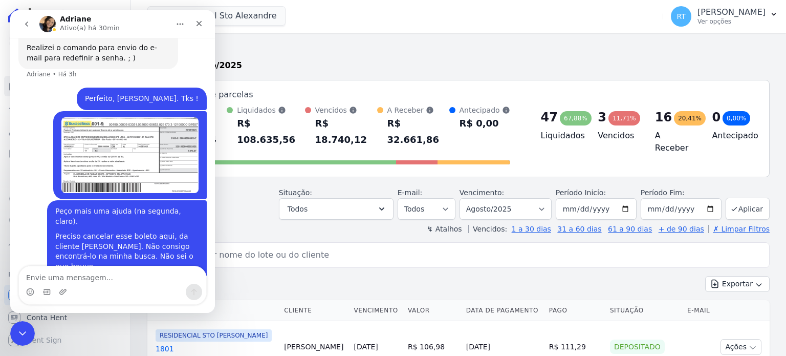
scroll to position [387, 0]
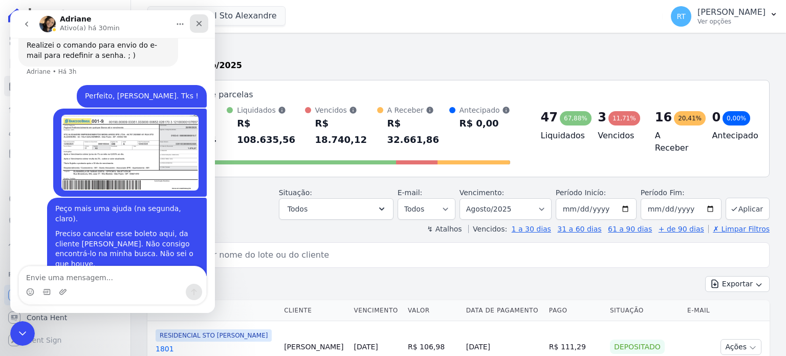
click at [200, 25] on icon "Fechar" at bounding box center [199, 23] width 8 height 8
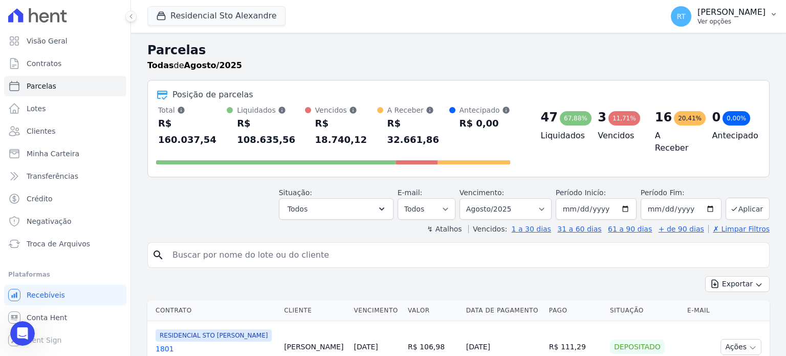
click at [709, 19] on p "Ver opções" at bounding box center [731, 21] width 68 height 8
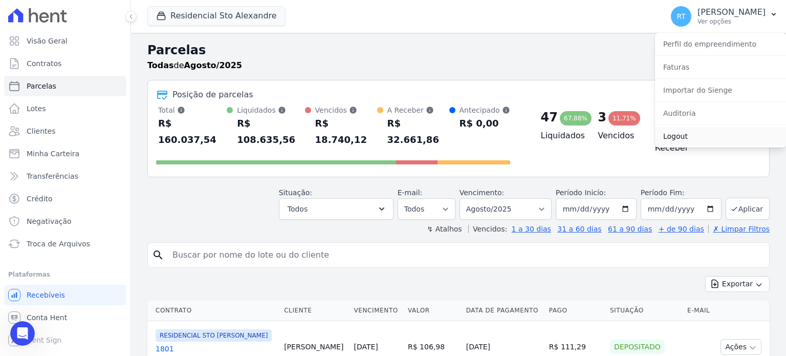
click at [679, 135] on link "Logout" at bounding box center [720, 136] width 131 height 18
